Goal: Find specific page/section: Find specific page/section

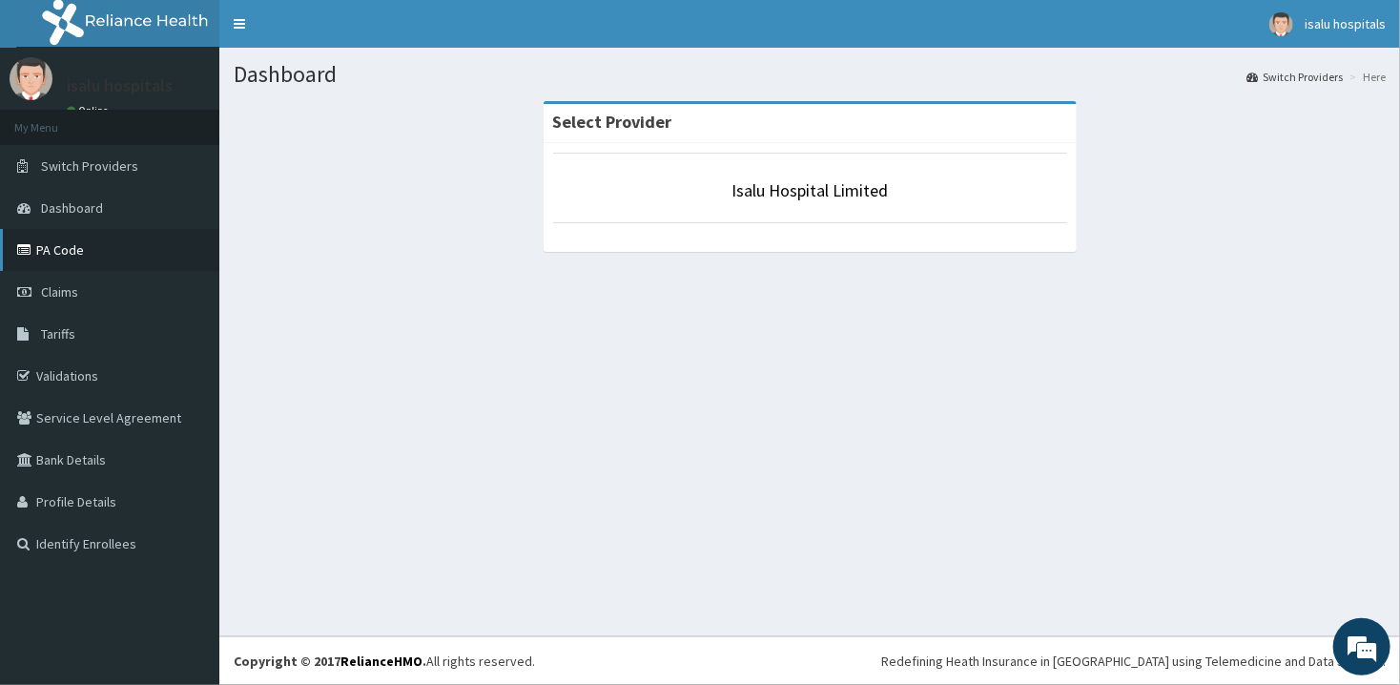
click at [61, 254] on link "PA Code" at bounding box center [109, 250] width 219 height 42
click at [48, 262] on link "PA Code" at bounding box center [109, 250] width 219 height 42
click at [72, 253] on link "PA Code" at bounding box center [109, 250] width 219 height 42
click at [78, 247] on link "PA Code" at bounding box center [109, 250] width 219 height 42
